Goal: Task Accomplishment & Management: Manage account settings

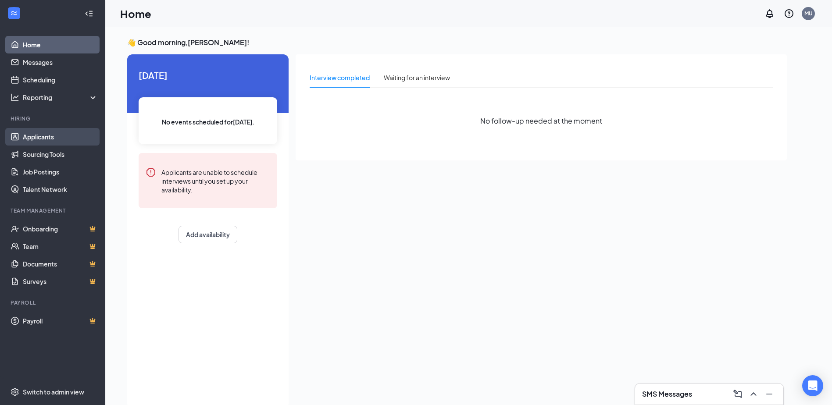
click at [50, 138] on link "Applicants" at bounding box center [60, 137] width 75 height 18
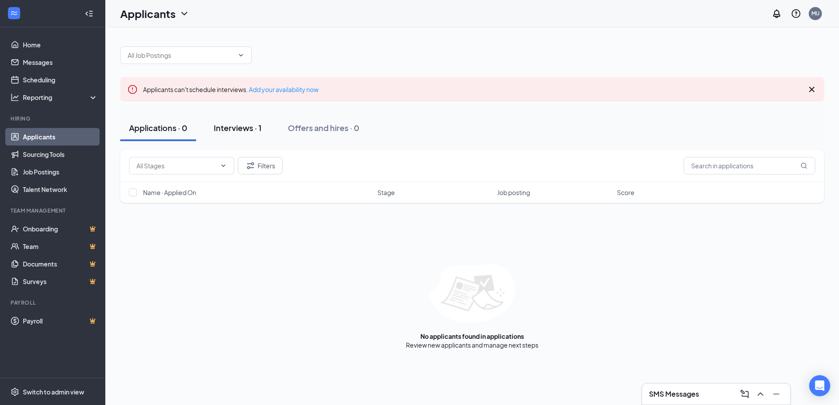
click at [260, 127] on div "Interviews · 1" at bounding box center [238, 127] width 48 height 11
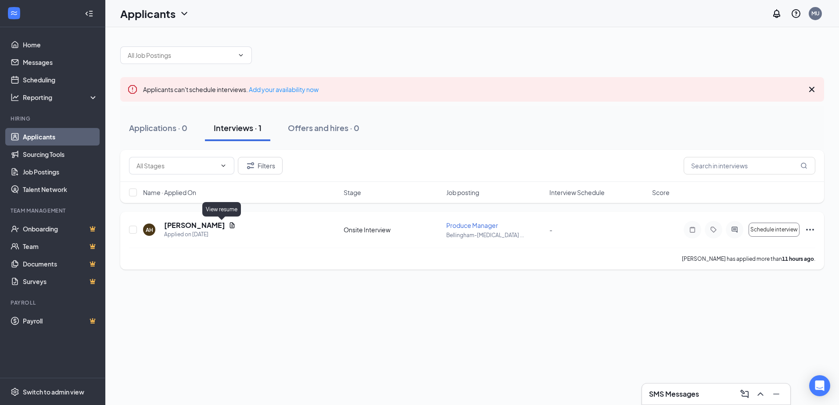
click at [228, 224] on icon "Document" at bounding box center [231, 225] width 7 height 7
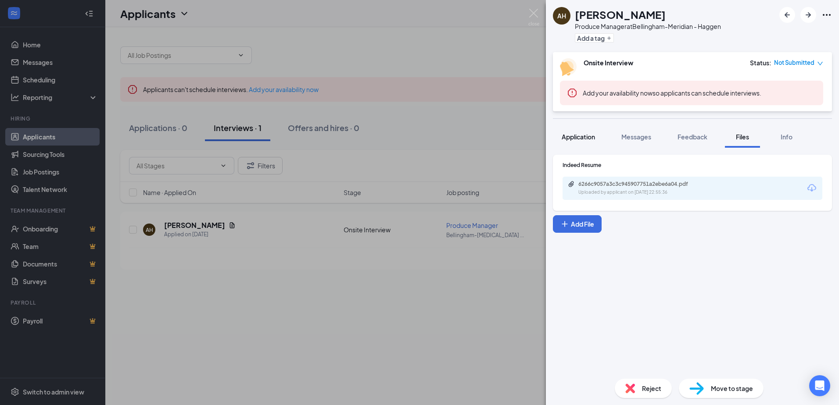
click at [577, 139] on span "Application" at bounding box center [577, 137] width 33 height 8
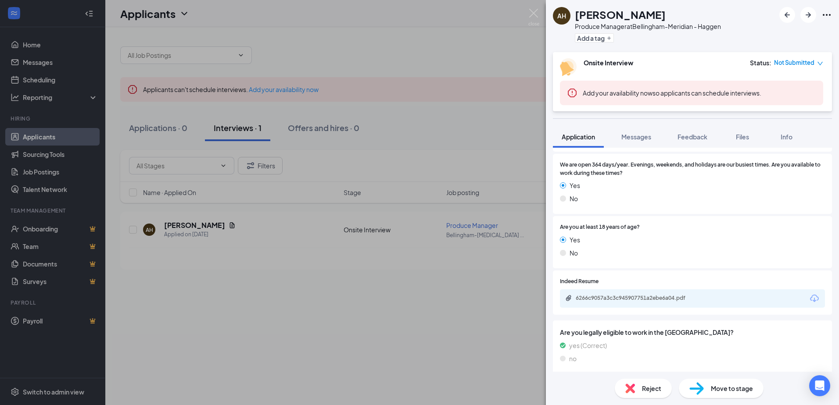
scroll to position [369, 0]
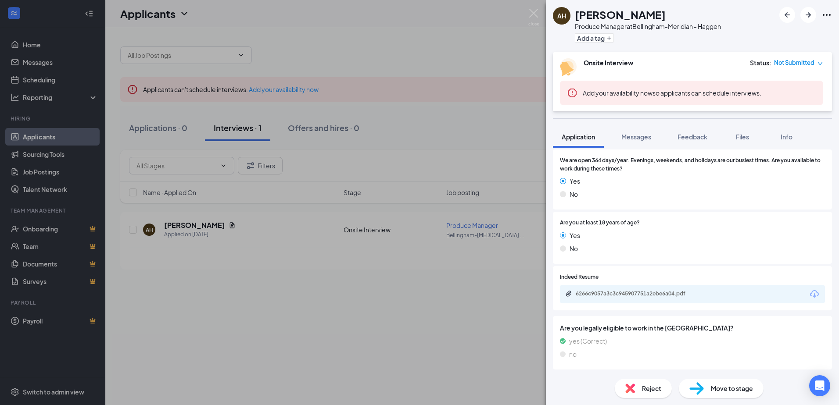
click at [809, 292] on icon "Download" at bounding box center [814, 294] width 11 height 11
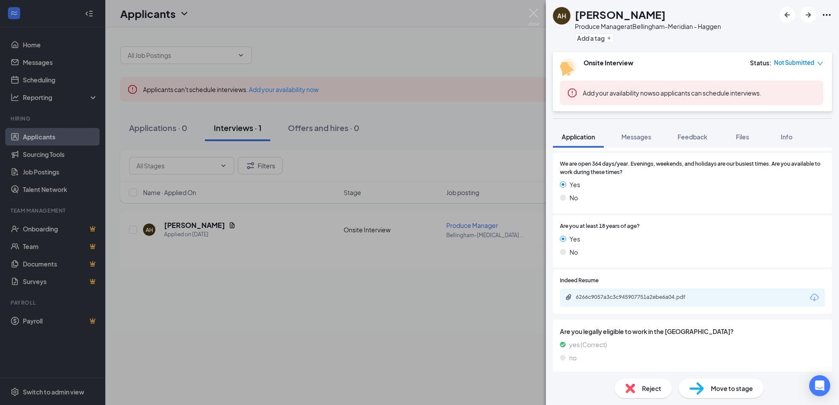
click at [634, 385] on img at bounding box center [630, 389] width 10 height 10
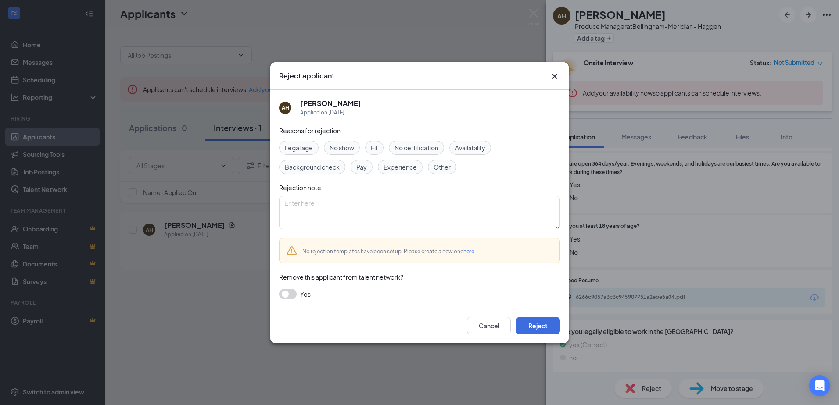
click at [394, 167] on span "Experience" at bounding box center [399, 167] width 33 height 10
click at [537, 321] on button "Reject" at bounding box center [538, 326] width 44 height 18
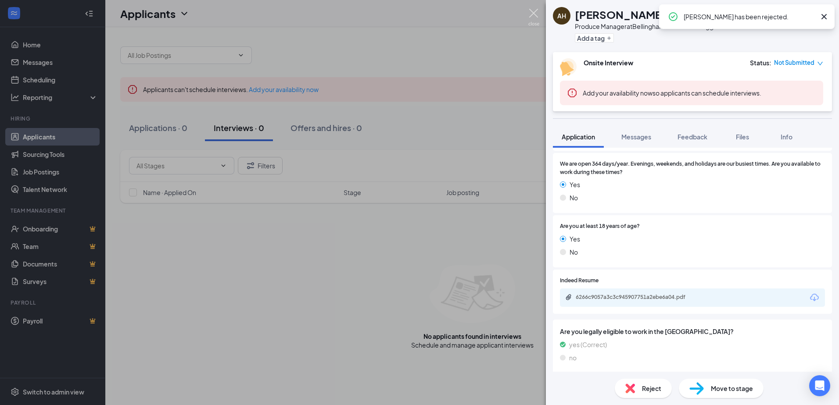
click at [533, 16] on img at bounding box center [533, 17] width 11 height 17
